Goal: Transaction & Acquisition: Purchase product/service

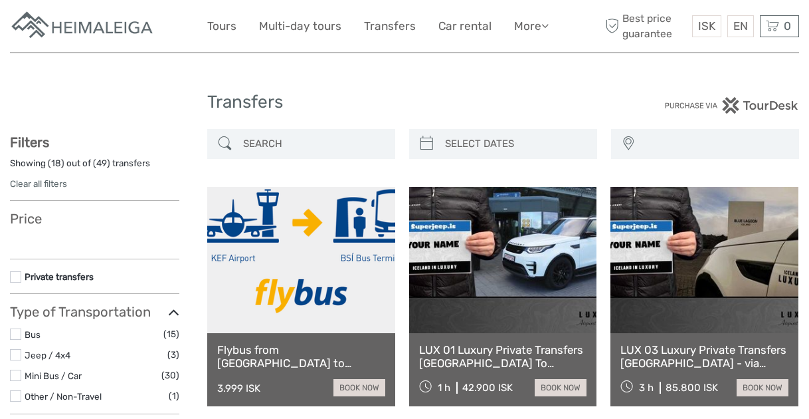
select select
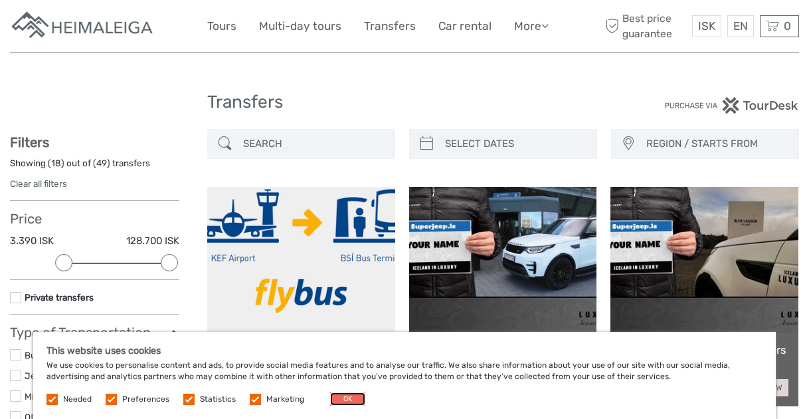
click at [353, 397] on button "OK" at bounding box center [347, 398] width 35 height 13
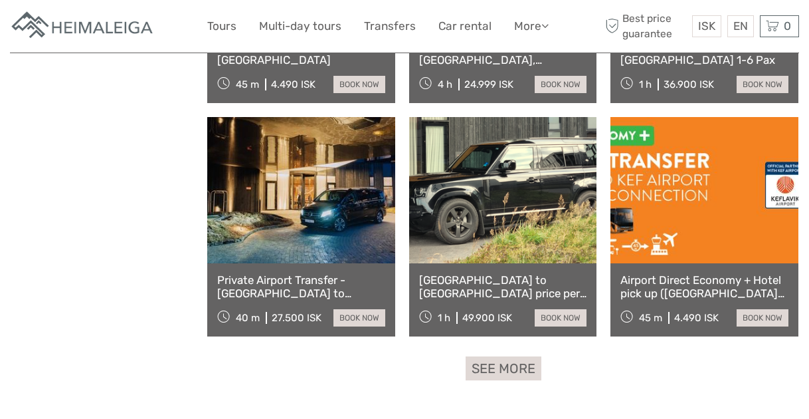
scroll to position [1230, 0]
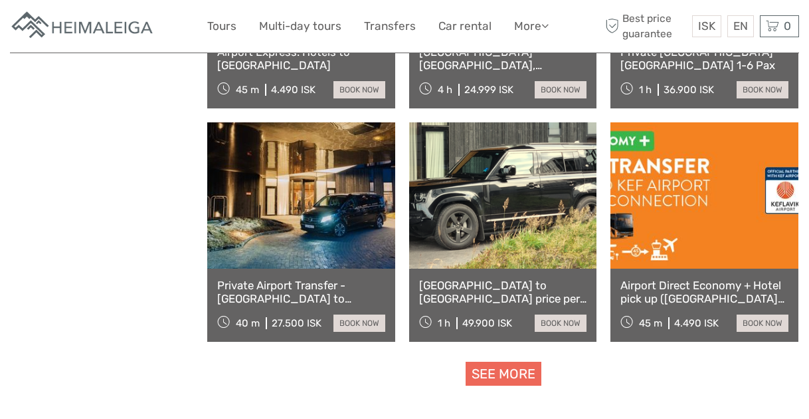
click at [492, 383] on link "See more" at bounding box center [504, 373] width 76 height 25
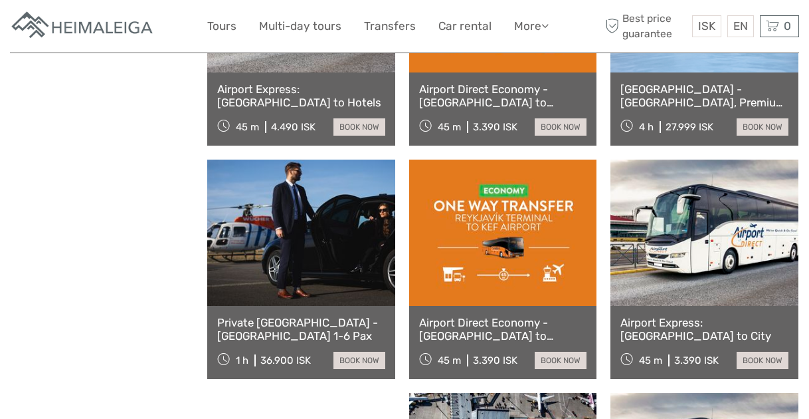
scroll to position [1689, 0]
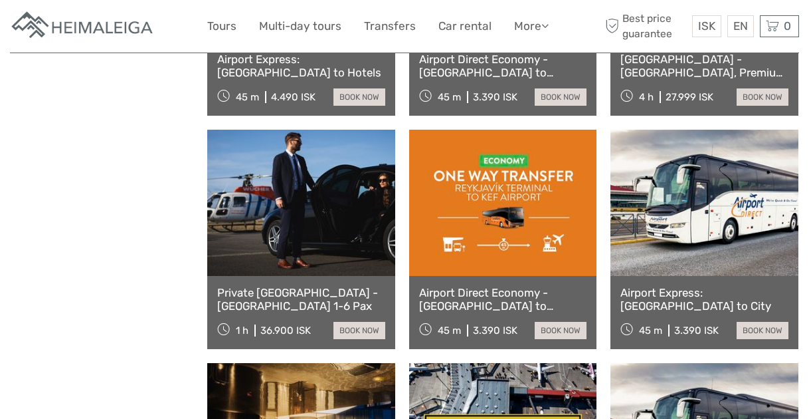
click at [513, 201] on link at bounding box center [503, 203] width 188 height 146
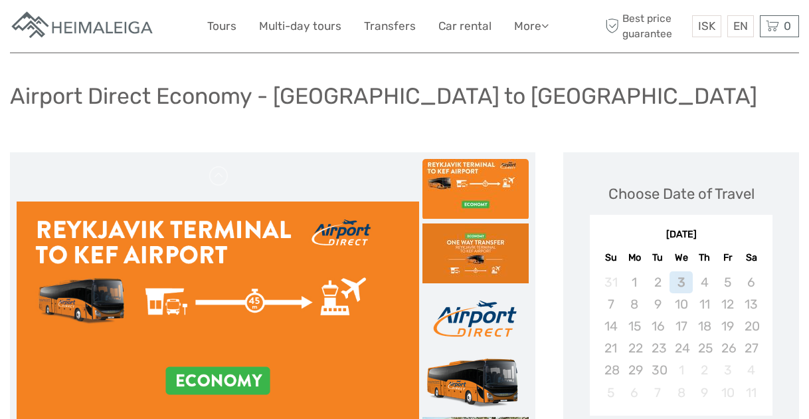
scroll to position [102, 0]
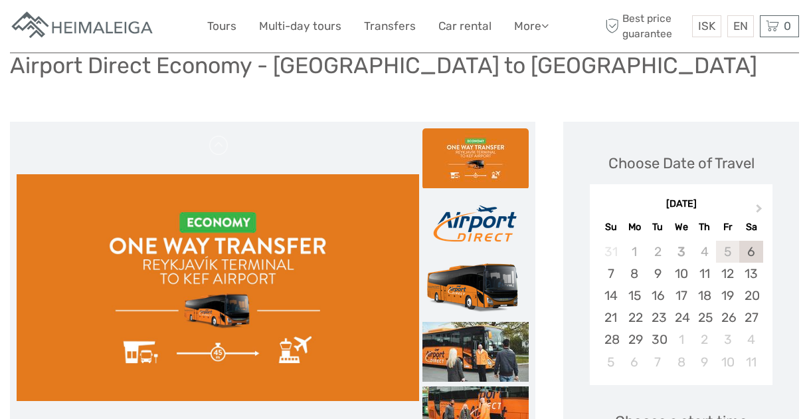
click at [723, 258] on div "5" at bounding box center [727, 251] width 23 height 22
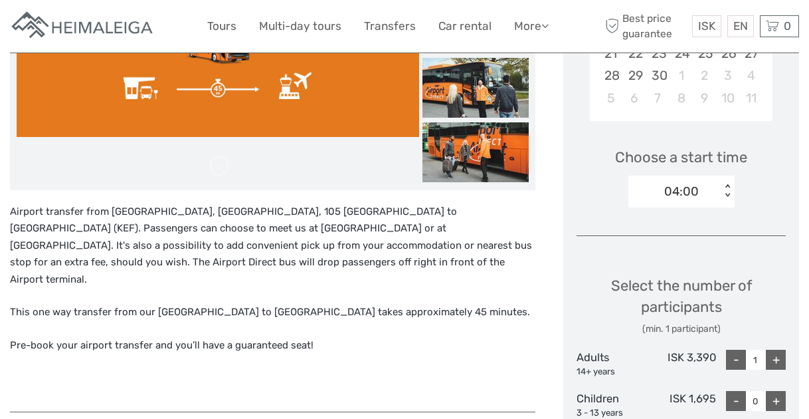
scroll to position [367, 0]
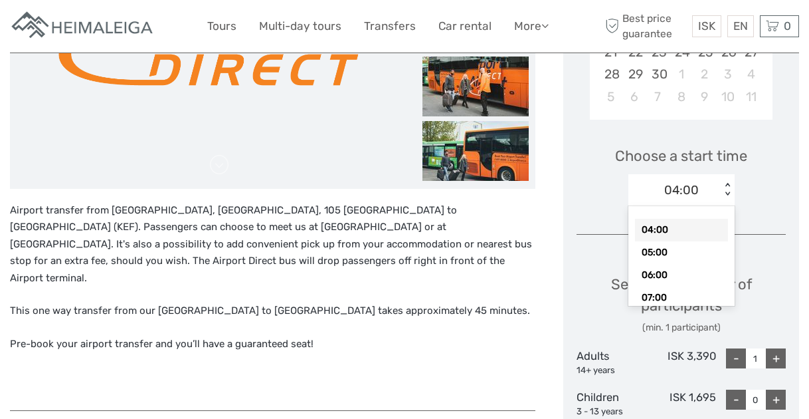
click at [727, 181] on div "04:00 < >" at bounding box center [681, 190] width 106 height 32
click at [764, 171] on div "Choose a start time option 04:00 selected, 1 of 15. 15 results available. Use U…" at bounding box center [681, 170] width 209 height 85
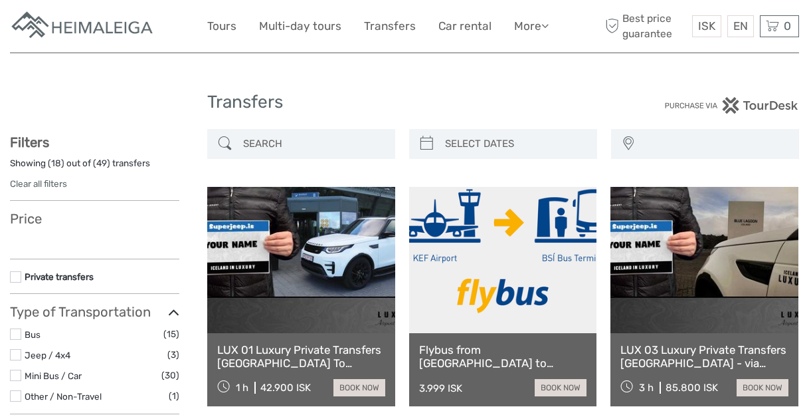
select select
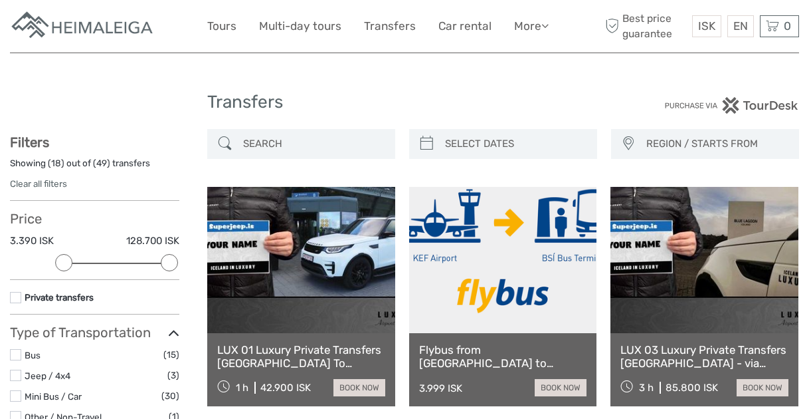
click at [347, 143] on input "search" at bounding box center [313, 143] width 151 height 23
type input "03/09/2025"
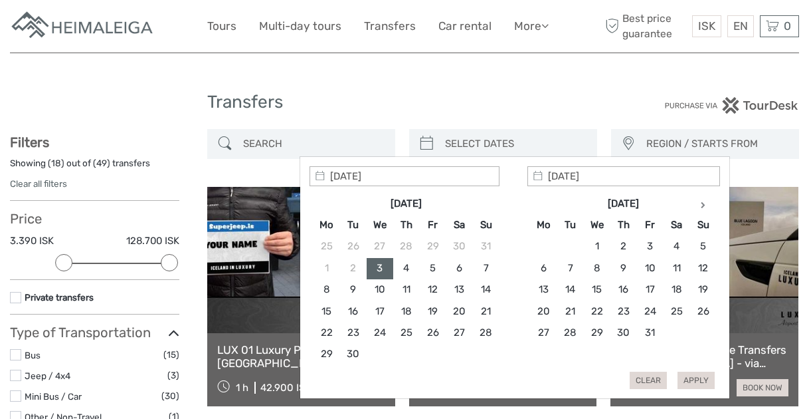
click at [445, 142] on input "search" at bounding box center [515, 143] width 151 height 23
type input "05/09/2025"
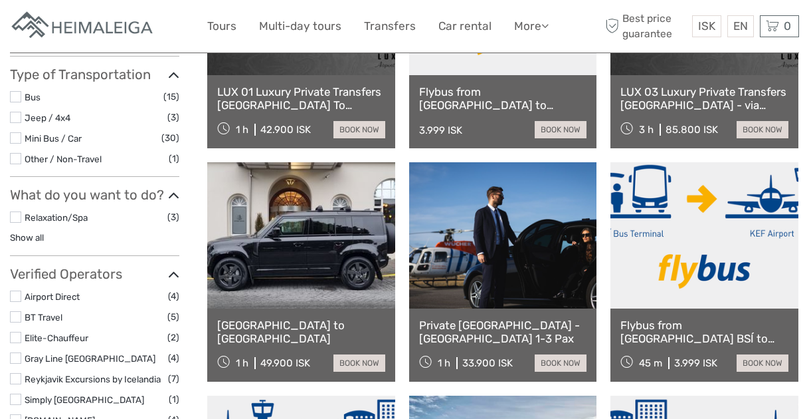
scroll to position [258, 0]
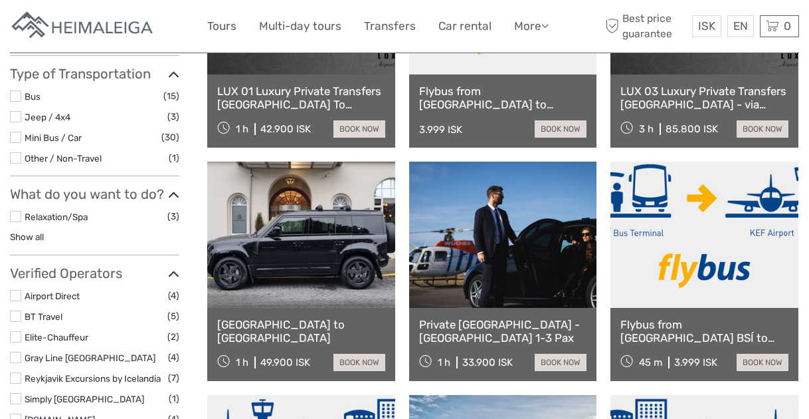
click at [697, 233] on link at bounding box center [704, 234] width 188 height 146
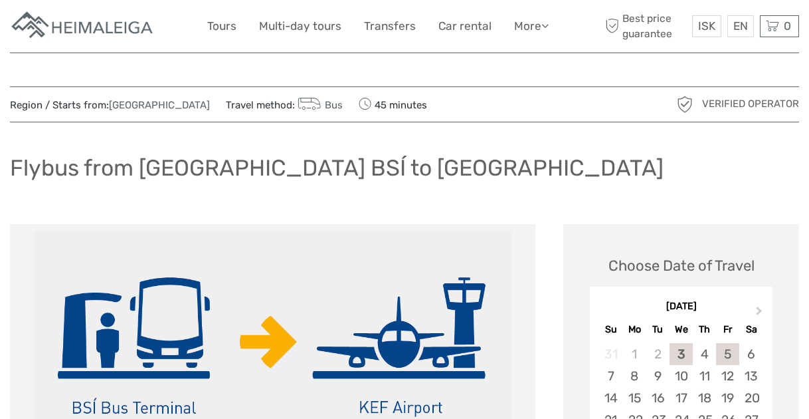
click at [725, 357] on div "5" at bounding box center [727, 354] width 23 height 22
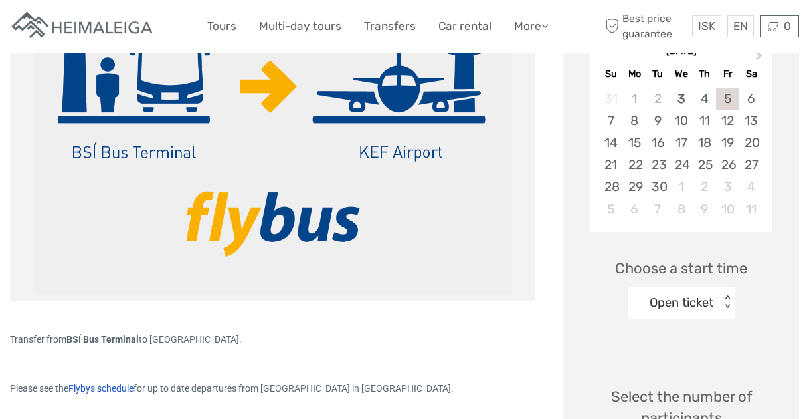
scroll to position [302, 0]
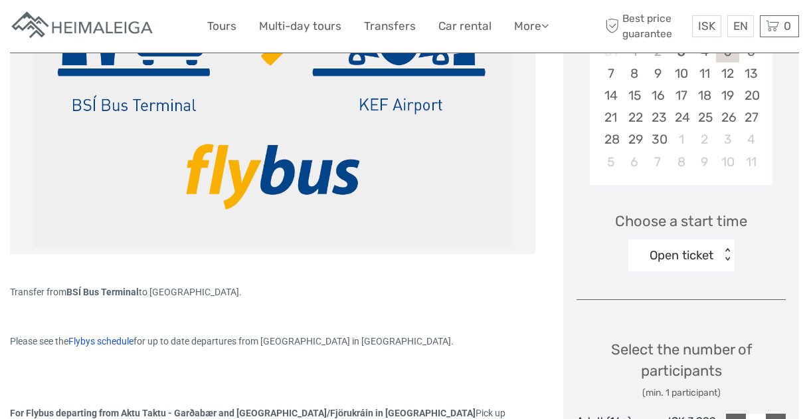
click at [713, 246] on div "Open ticket" at bounding box center [682, 254] width 64 height 17
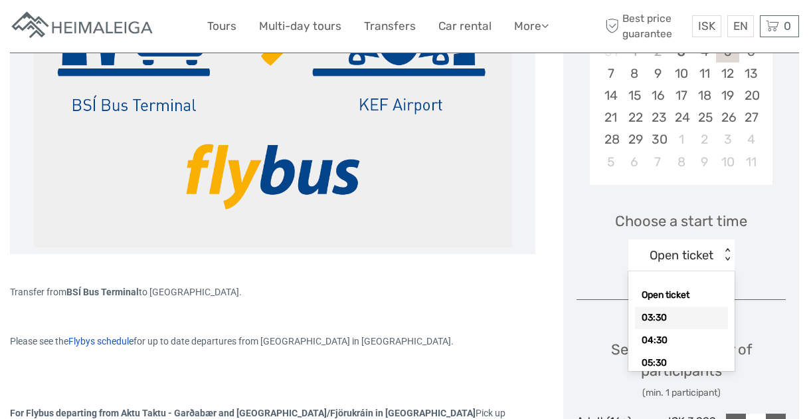
click at [660, 319] on div "03:30" at bounding box center [681, 317] width 93 height 23
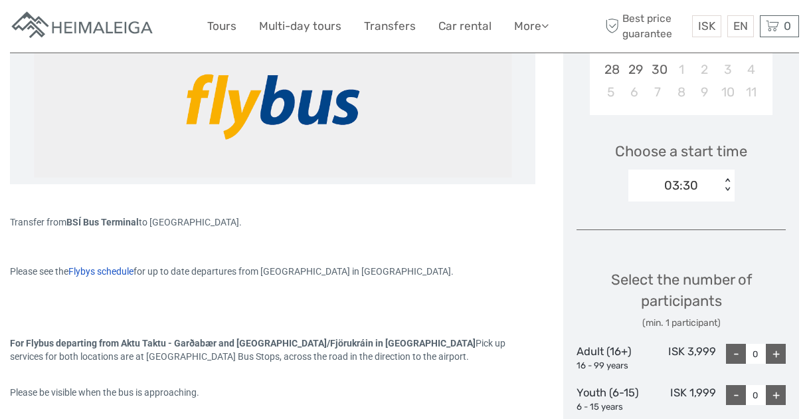
scroll to position [387, 0]
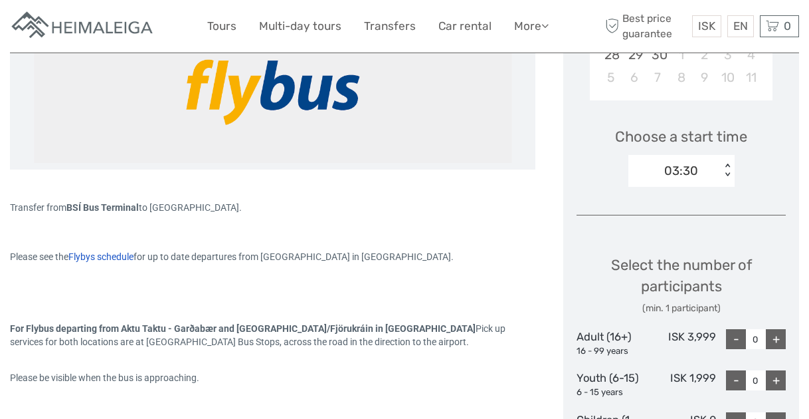
click at [700, 167] on div "03:30" at bounding box center [674, 171] width 92 height 20
click at [567, 177] on div "Choose Date of Travel Next Month September 2025 Su Mo Tu We Th Fr Sa 31 1 2 3 4…" at bounding box center [681, 286] width 236 height 899
click at [775, 334] on div "+" at bounding box center [776, 339] width 20 height 20
type input "1"
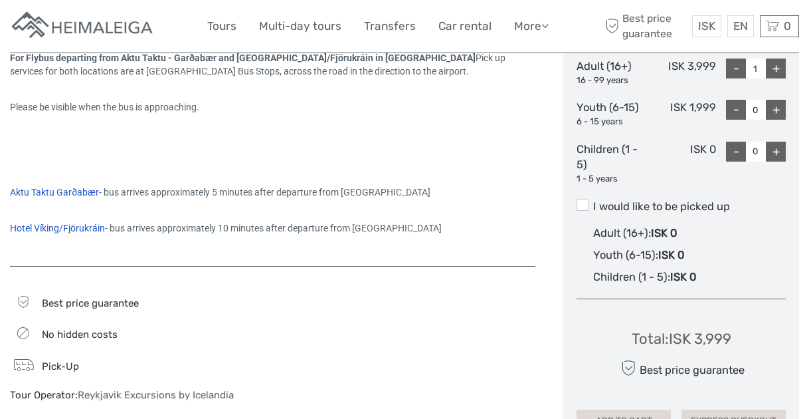
scroll to position [656, 0]
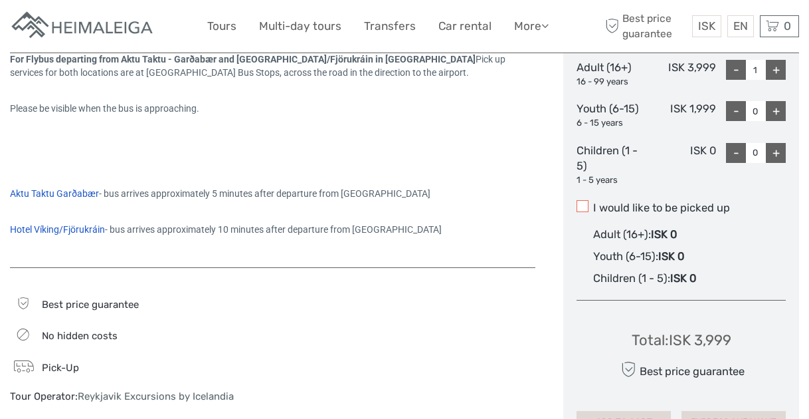
click at [580, 208] on span at bounding box center [583, 206] width 12 height 12
click at [593, 203] on input "I would like to be picked up" at bounding box center [593, 203] width 0 height 0
click at [56, 192] on span "Aktu Taktu Garðabær" at bounding box center [54, 193] width 89 height 11
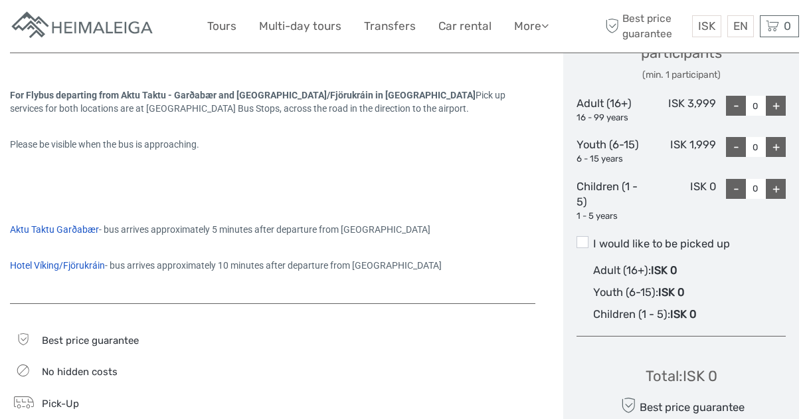
click at [777, 108] on div "+" at bounding box center [776, 106] width 20 height 20
type input "1"
click at [588, 242] on span at bounding box center [583, 242] width 12 height 12
click at [593, 238] on input "I would like to be picked up" at bounding box center [593, 238] width 0 height 0
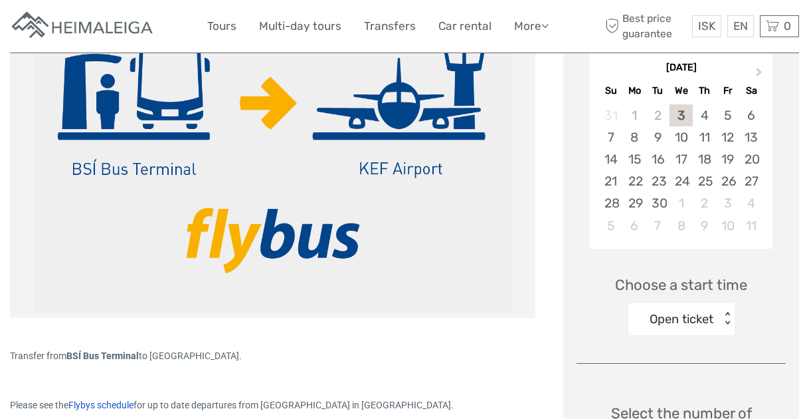
scroll to position [208, 0]
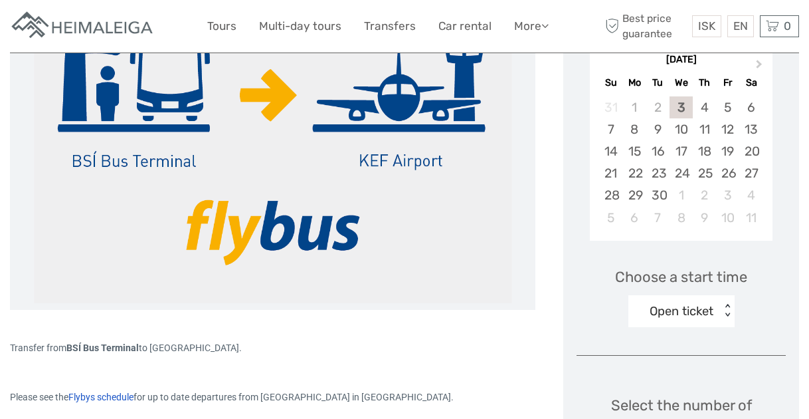
click at [691, 327] on div "Open ticket < >" at bounding box center [681, 311] width 106 height 32
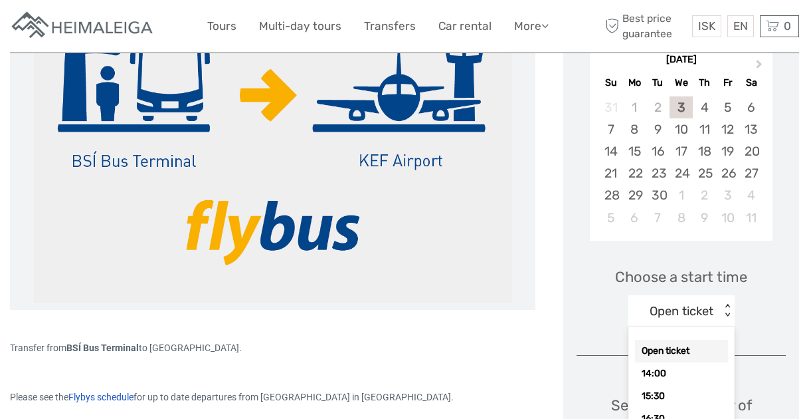
scroll to position [259, 0]
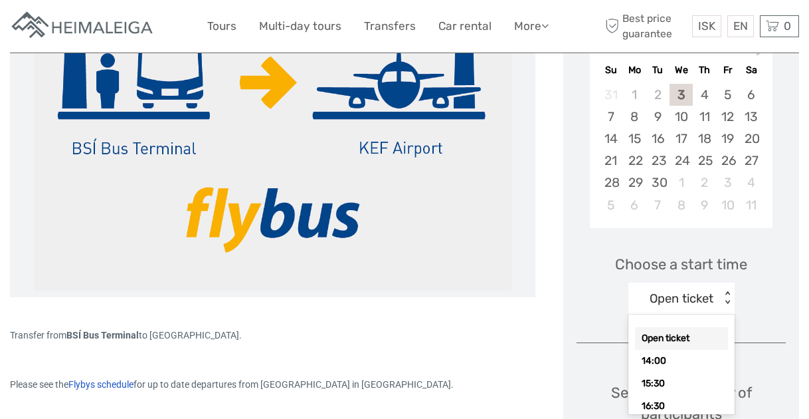
click at [781, 267] on div "Choose a start time option Open ticket selected, 1 of 8. 8 results available. U…" at bounding box center [681, 278] width 209 height 85
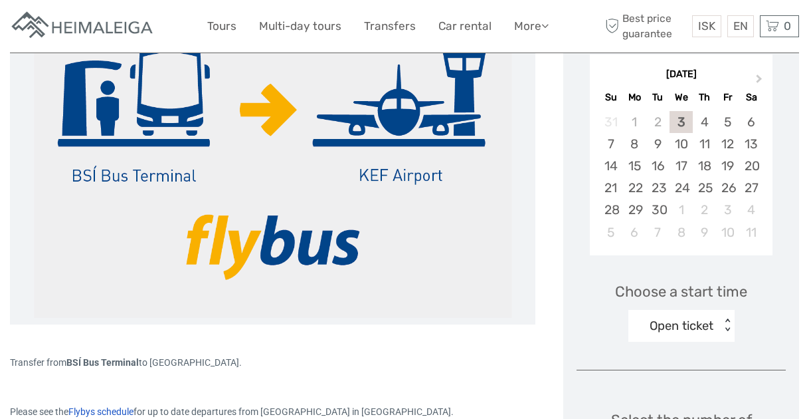
scroll to position [231, 0]
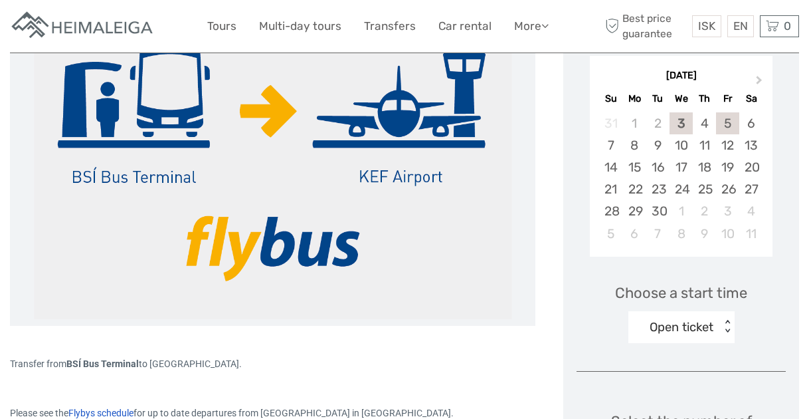
click at [729, 120] on div "5" at bounding box center [727, 123] width 23 height 22
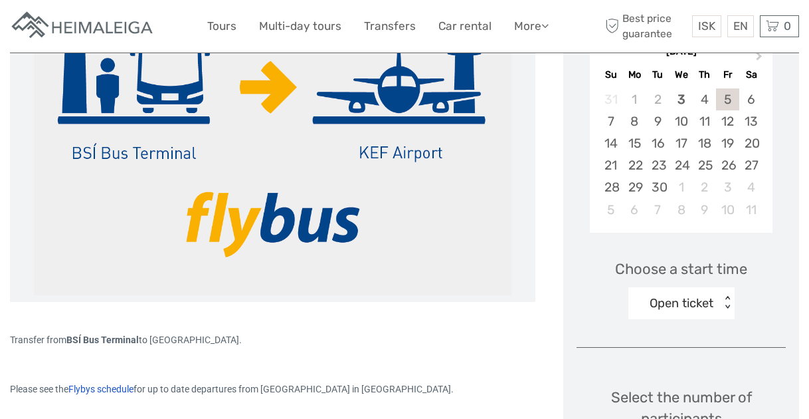
click at [681, 319] on div "Open ticket < >" at bounding box center [681, 303] width 106 height 32
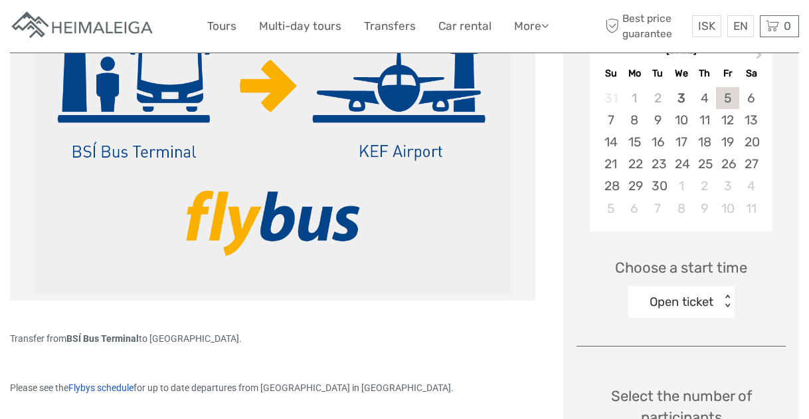
scroll to position [259, 0]
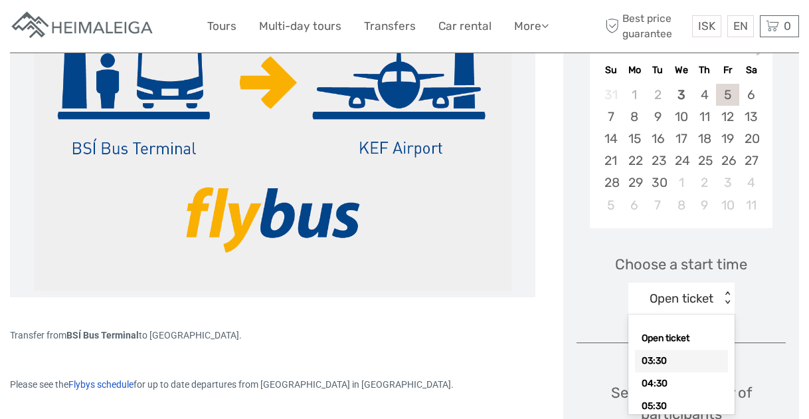
click at [674, 359] on div "03:30" at bounding box center [681, 360] width 93 height 23
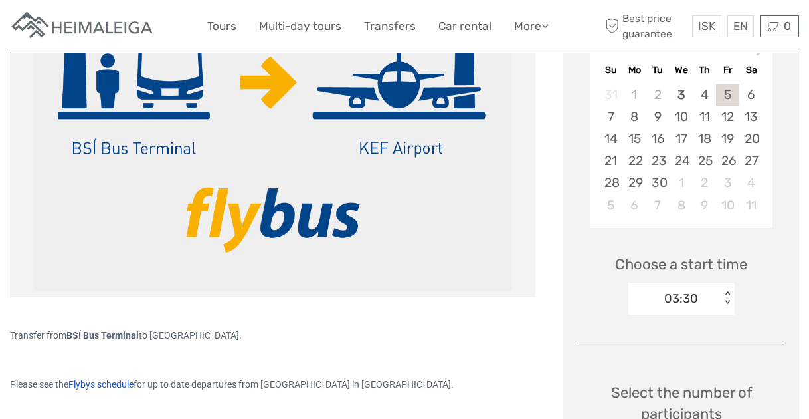
click at [741, 317] on div "Choose a start time 03:30 < >" at bounding box center [681, 278] width 209 height 85
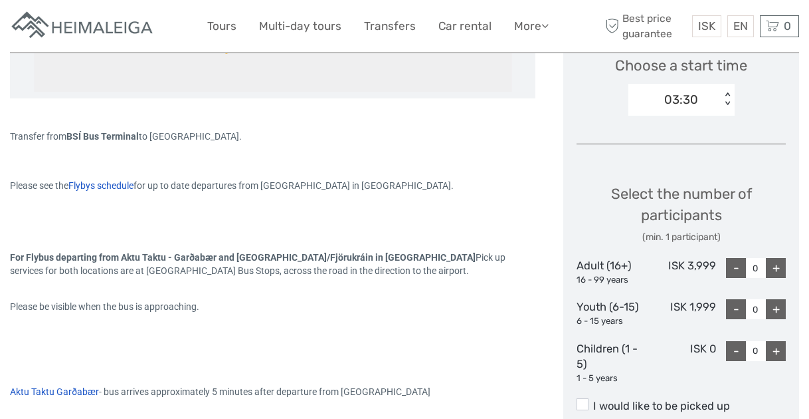
scroll to position [472, 0]
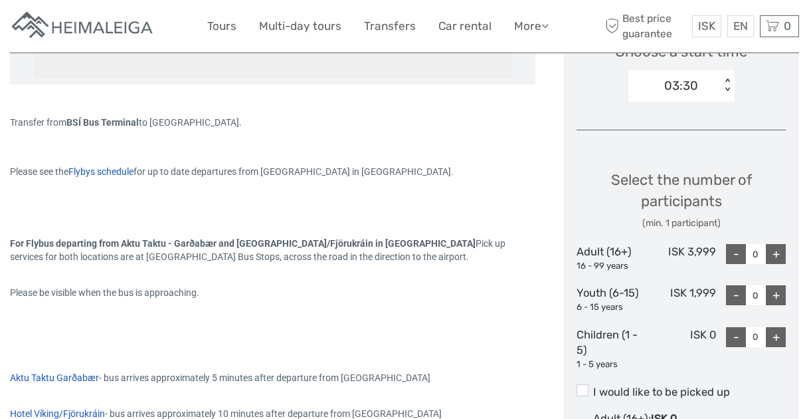
click at [775, 263] on div "+" at bounding box center [776, 254] width 20 height 20
type input "1"
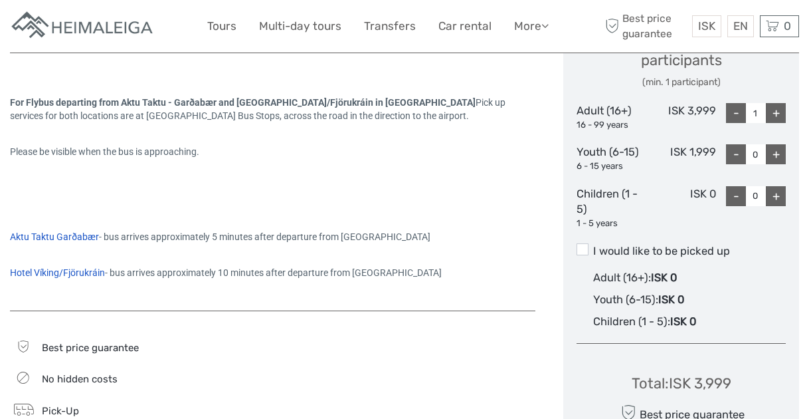
scroll to position [614, 0]
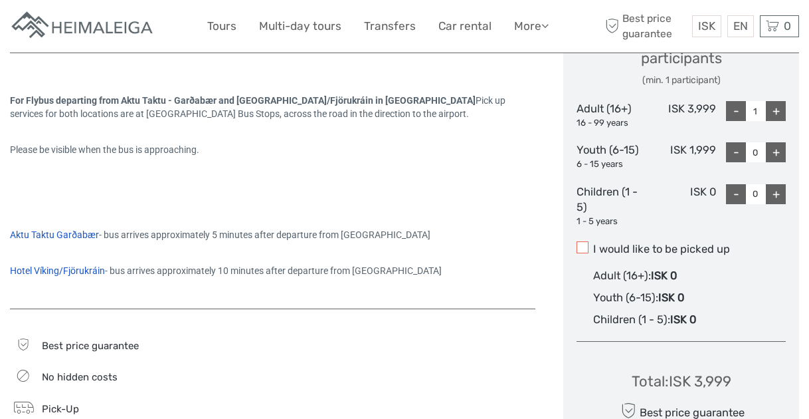
click at [587, 242] on span at bounding box center [583, 247] width 12 height 12
click at [593, 244] on input "I would like to be picked up" at bounding box center [593, 244] width 0 height 0
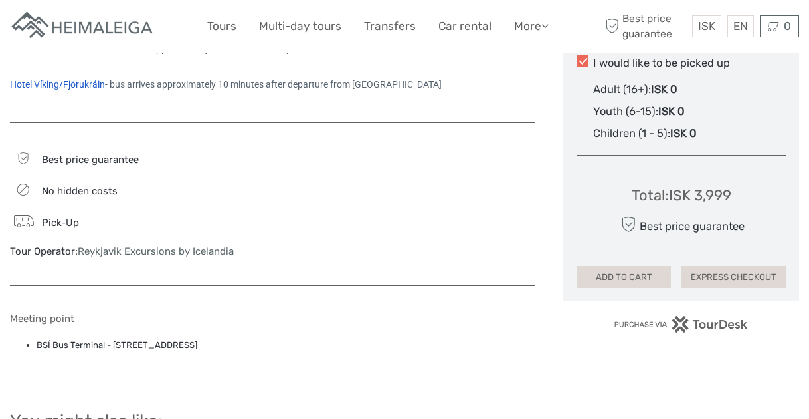
scroll to position [816, 0]
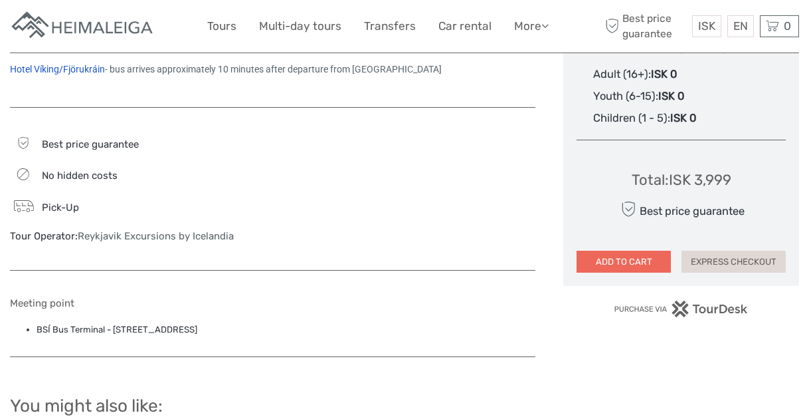
click at [645, 255] on button "ADD TO CART" at bounding box center [624, 261] width 94 height 23
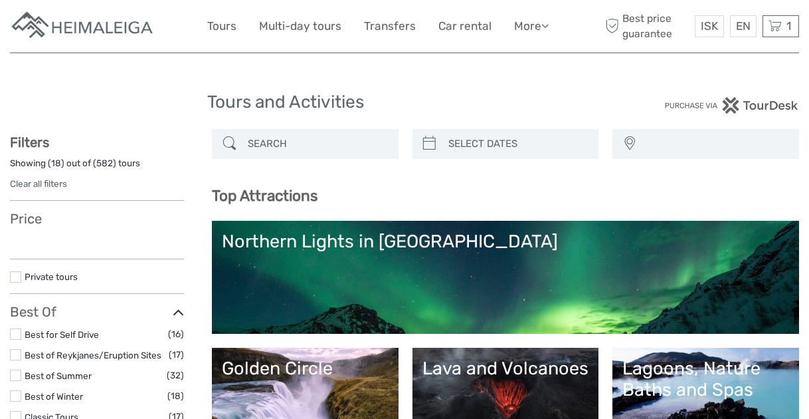
select select
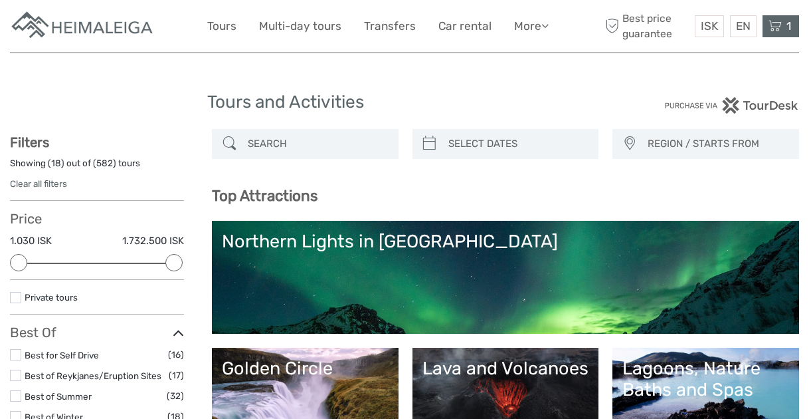
click at [777, 21] on icon at bounding box center [775, 26] width 13 height 17
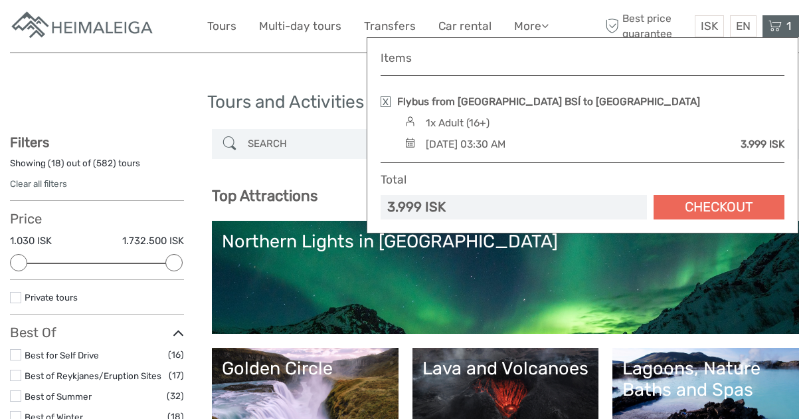
click at [691, 202] on link "Checkout" at bounding box center [719, 207] width 131 height 25
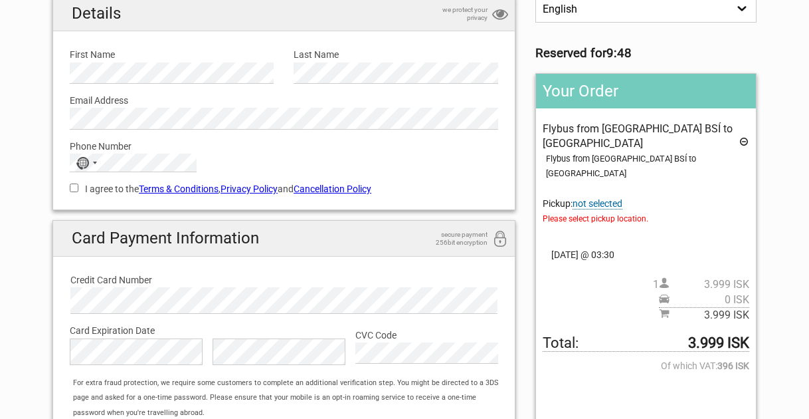
scroll to position [114, 0]
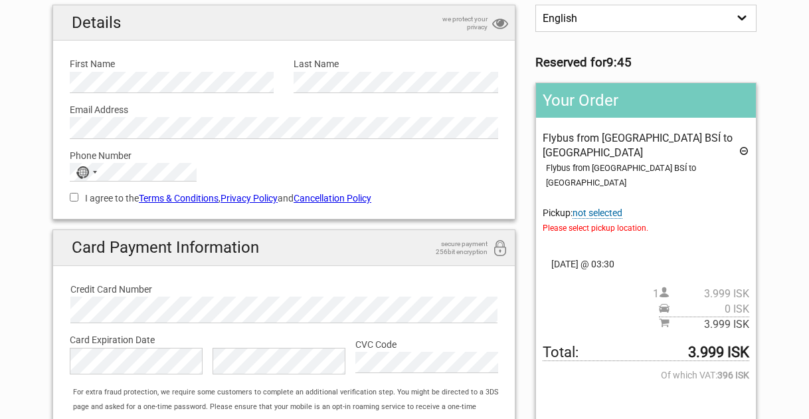
click at [593, 207] on span "not selected" at bounding box center [598, 212] width 50 height 11
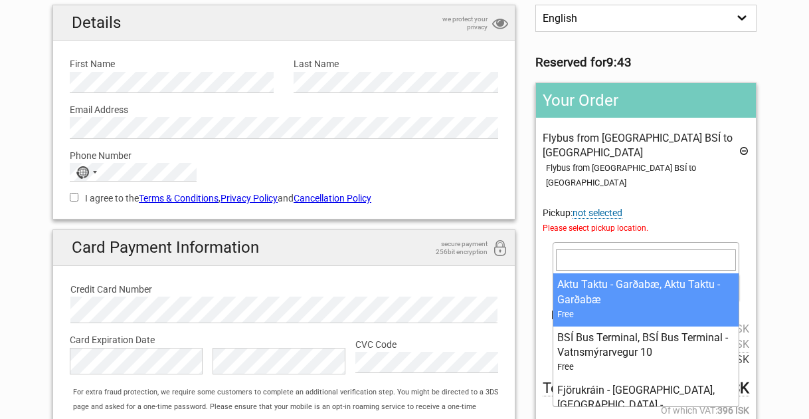
click at [731, 250] on b at bounding box center [731, 251] width 5 height 3
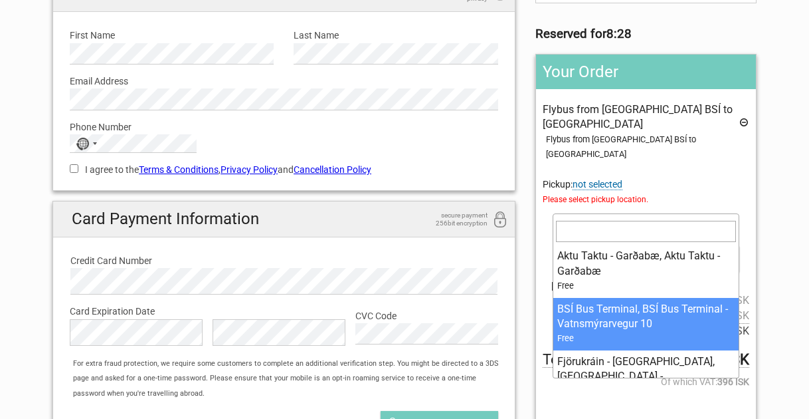
scroll to position [40, 0]
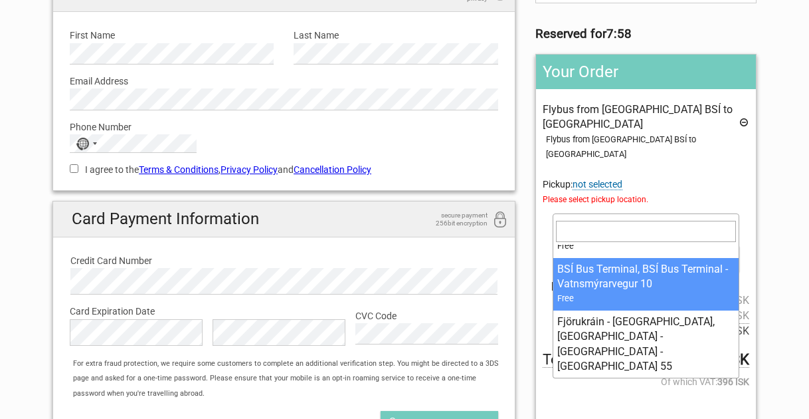
select select "1175984"
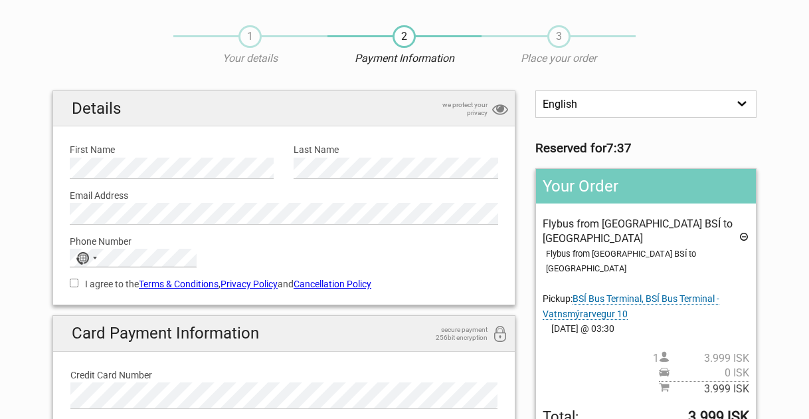
scroll to position [33, 0]
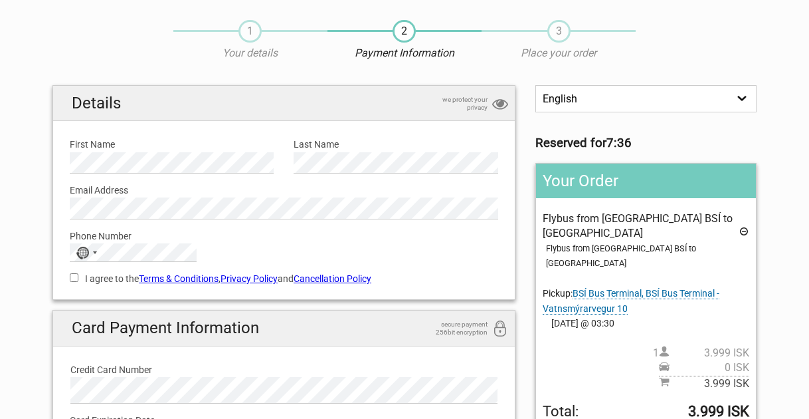
click at [71, 278] on input "I agree to the Terms & Conditions , Privacy Policy and Cancellation Policy" at bounding box center [74, 277] width 9 height 9
checkbox input "true"
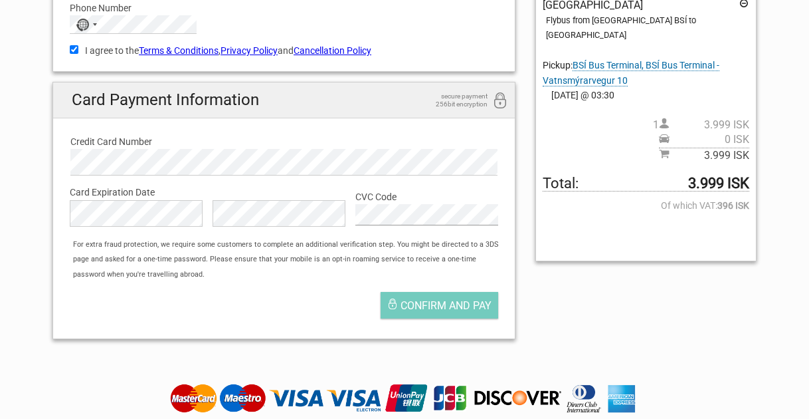
scroll to position [300, 0]
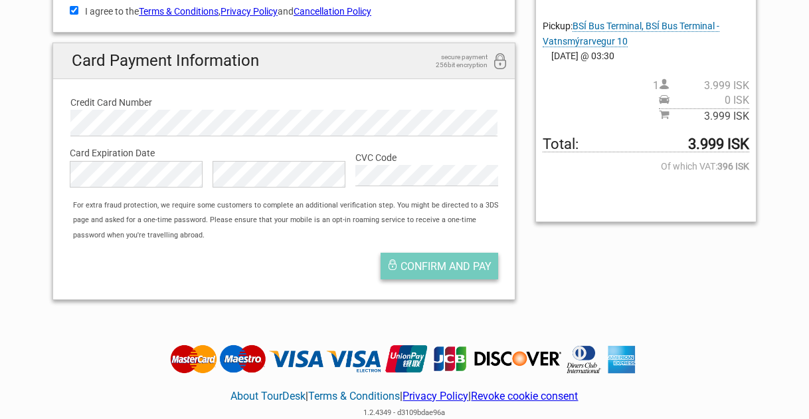
click at [449, 270] on span "Confirm and pay" at bounding box center [446, 266] width 91 height 13
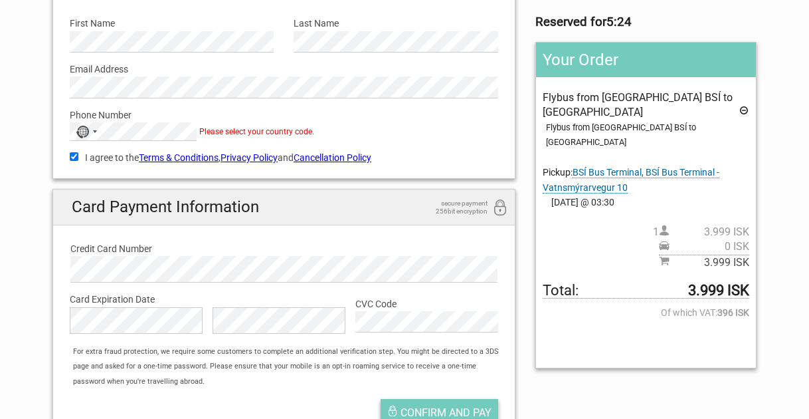
scroll to position [153, 0]
click at [93, 135] on div "No country selected" at bounding box center [85, 132] width 31 height 17
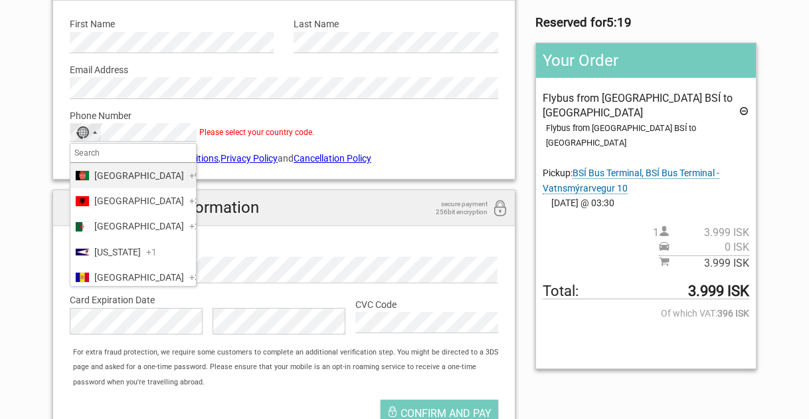
type input "1"
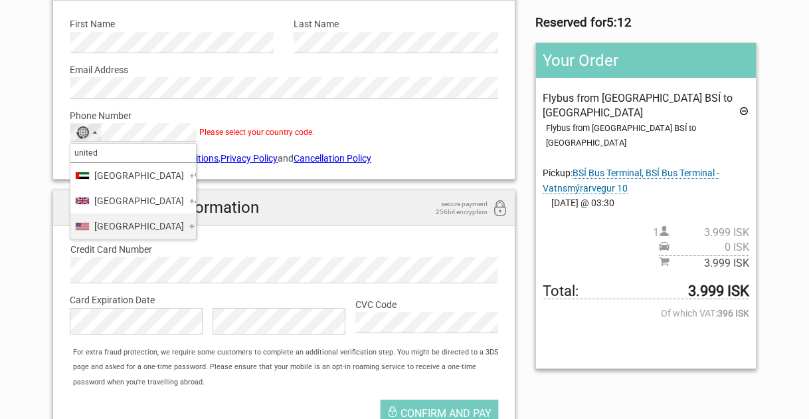
type input "united"
click at [108, 233] on span "United States" at bounding box center [139, 226] width 90 height 15
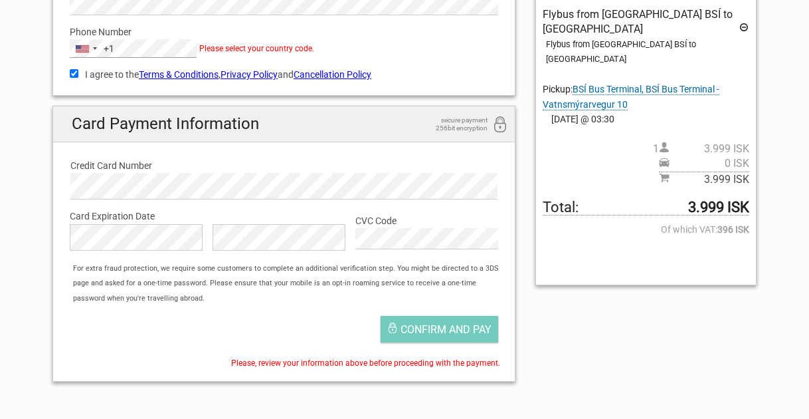
scroll to position [235, 0]
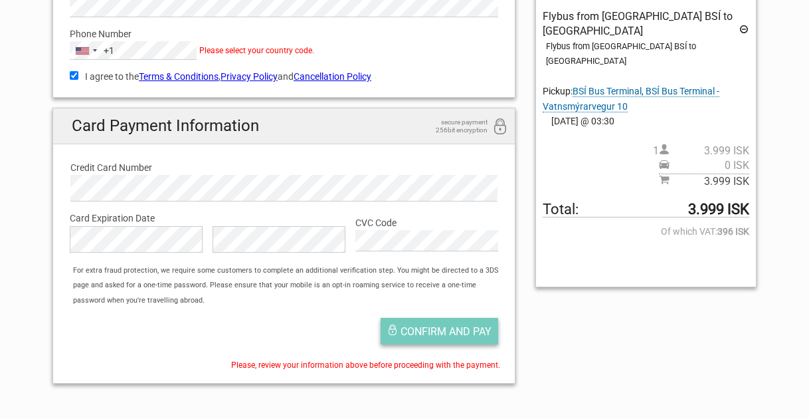
click at [452, 328] on span "Confirm and pay" at bounding box center [446, 331] width 91 height 13
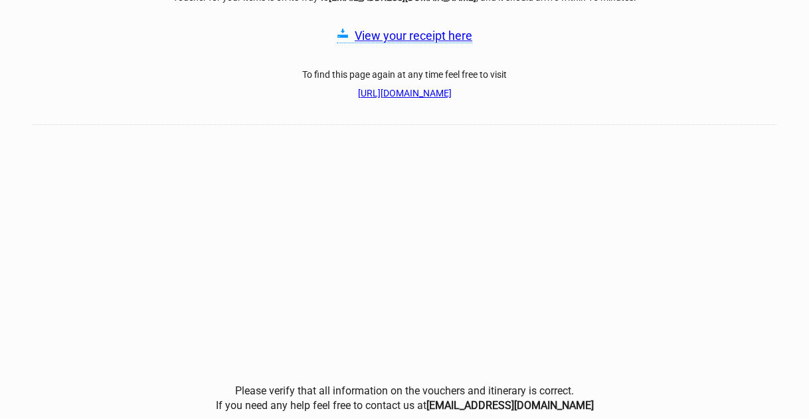
scroll to position [308, 0]
